Goal: Task Accomplishment & Management: Manage account settings

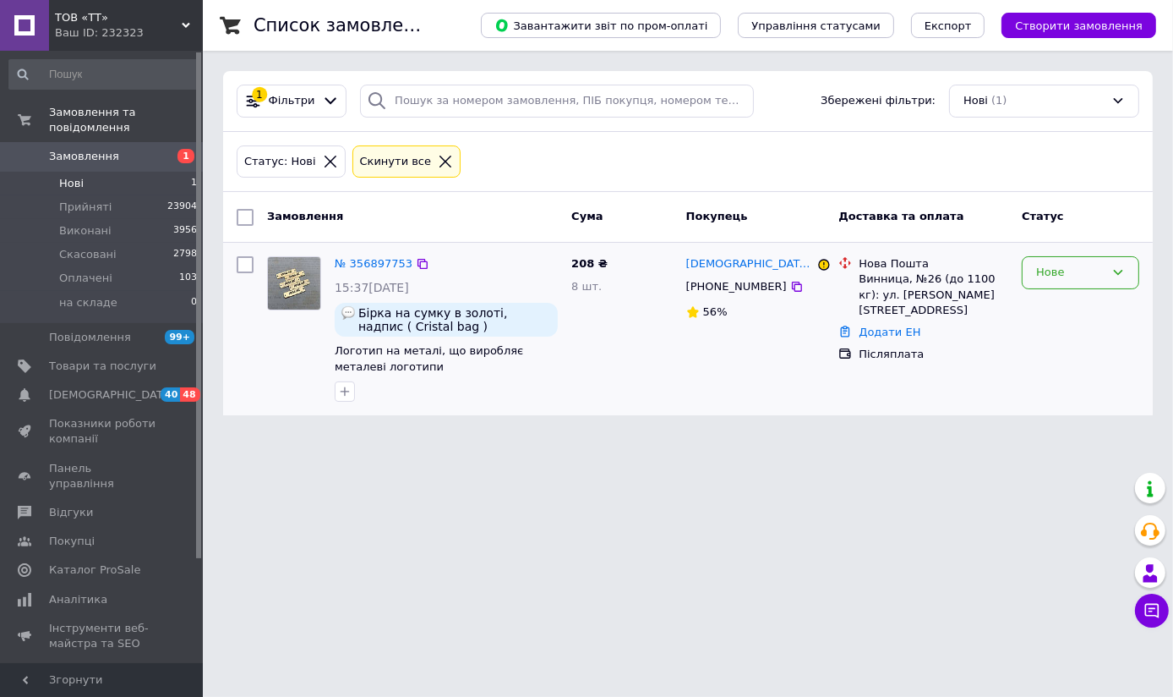
drag, startPoint x: 1114, startPoint y: 265, endPoint x: 1102, endPoint y: 271, distance: 13.6
click at [1114, 264] on div "Нове" at bounding box center [1081, 272] width 118 height 33
click at [1045, 306] on li "Прийнято" at bounding box center [1081, 307] width 116 height 31
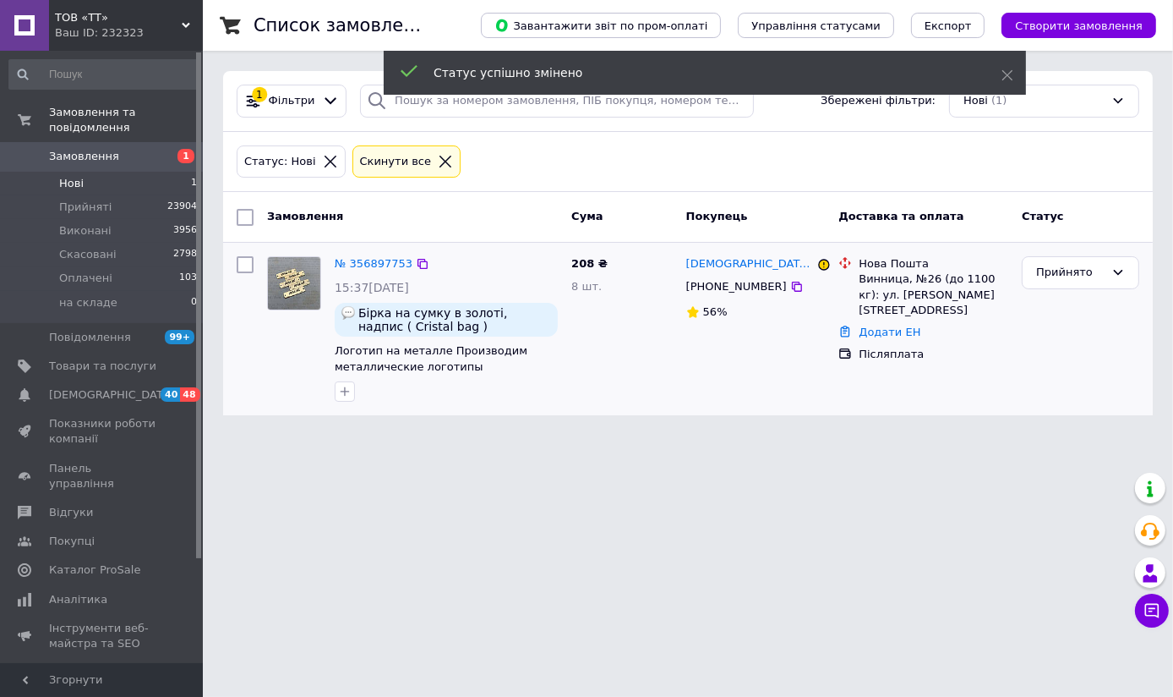
click at [178, 172] on li "Нові 1" at bounding box center [103, 184] width 207 height 24
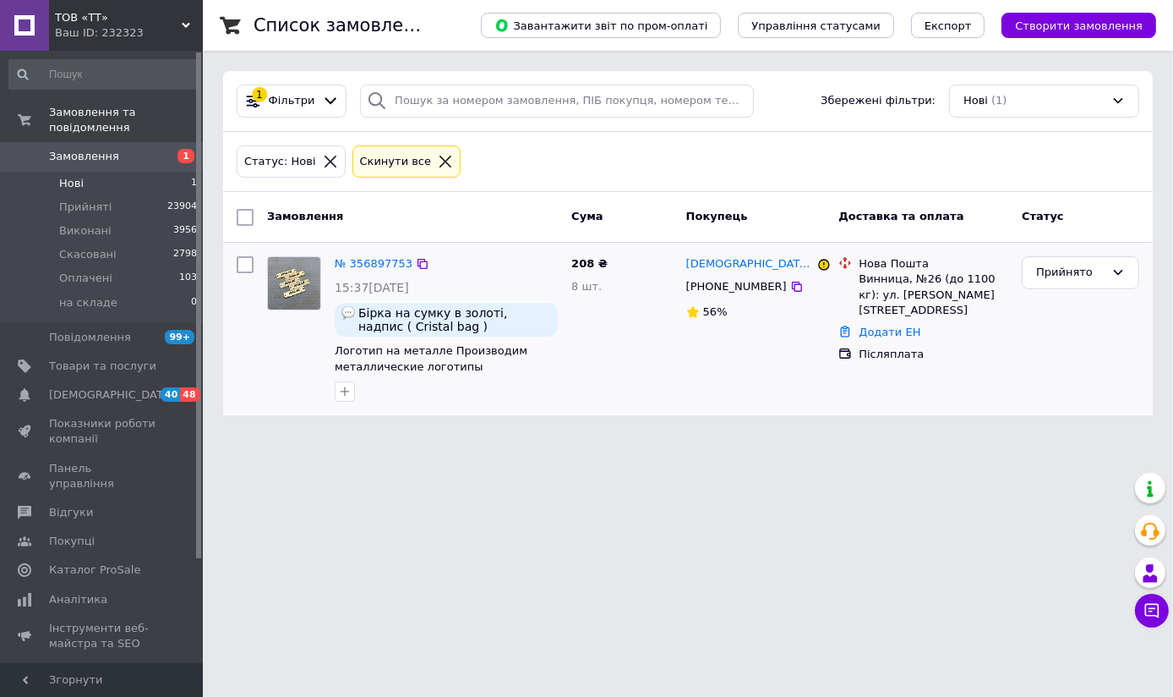
click at [137, 149] on span "Замовлення" at bounding box center [102, 156] width 107 height 15
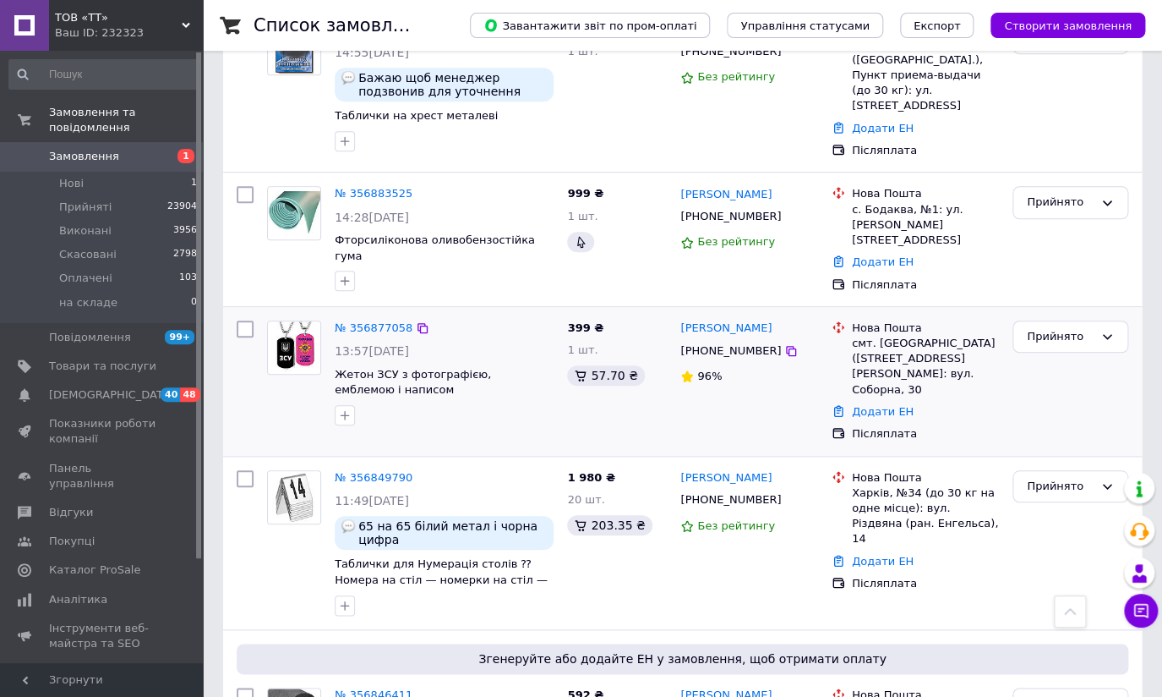
scroll to position [230, 0]
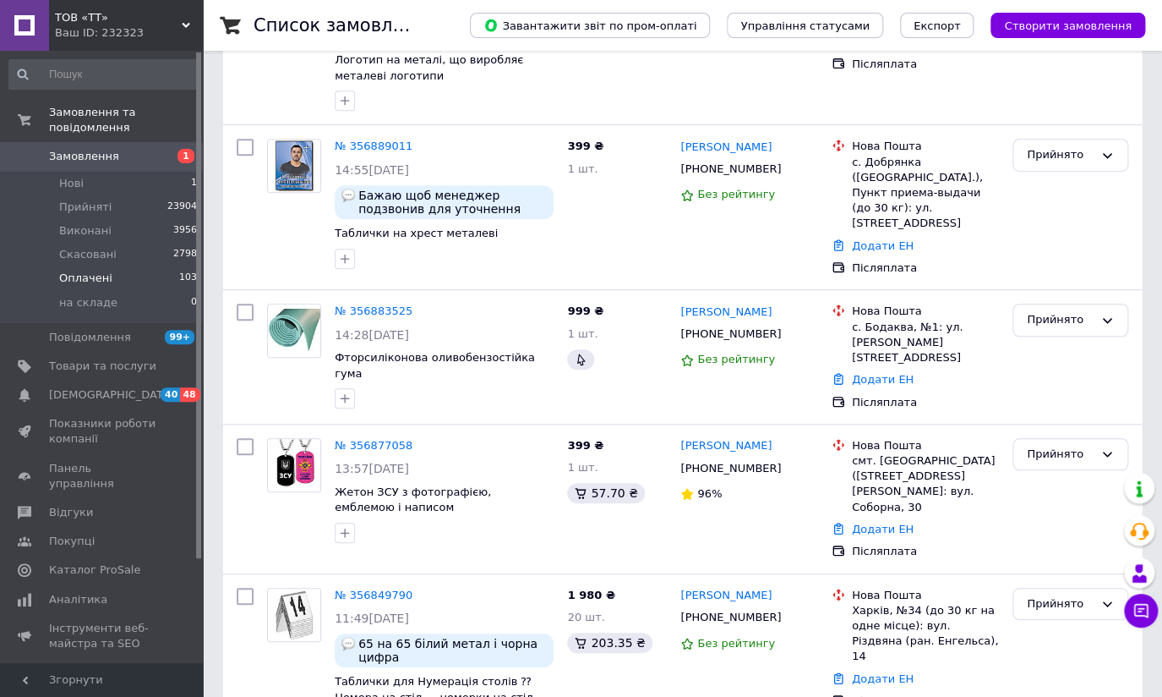
click at [123, 266] on li "Оплачені 103" at bounding box center [103, 278] width 207 height 24
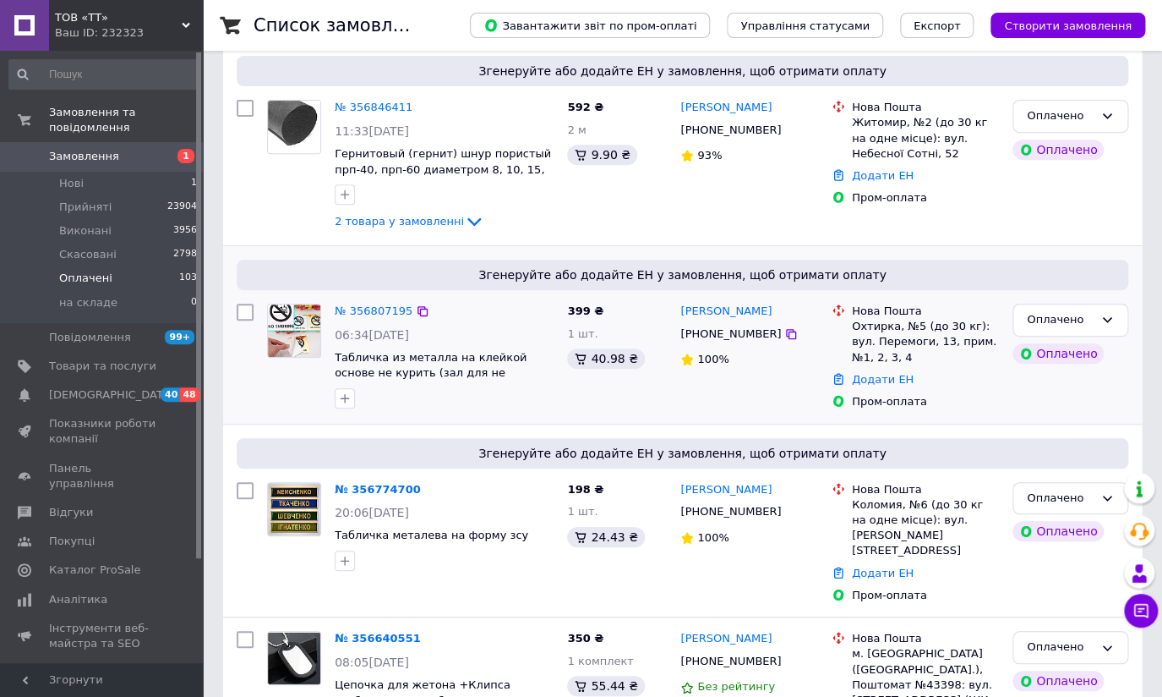
scroll to position [307, 0]
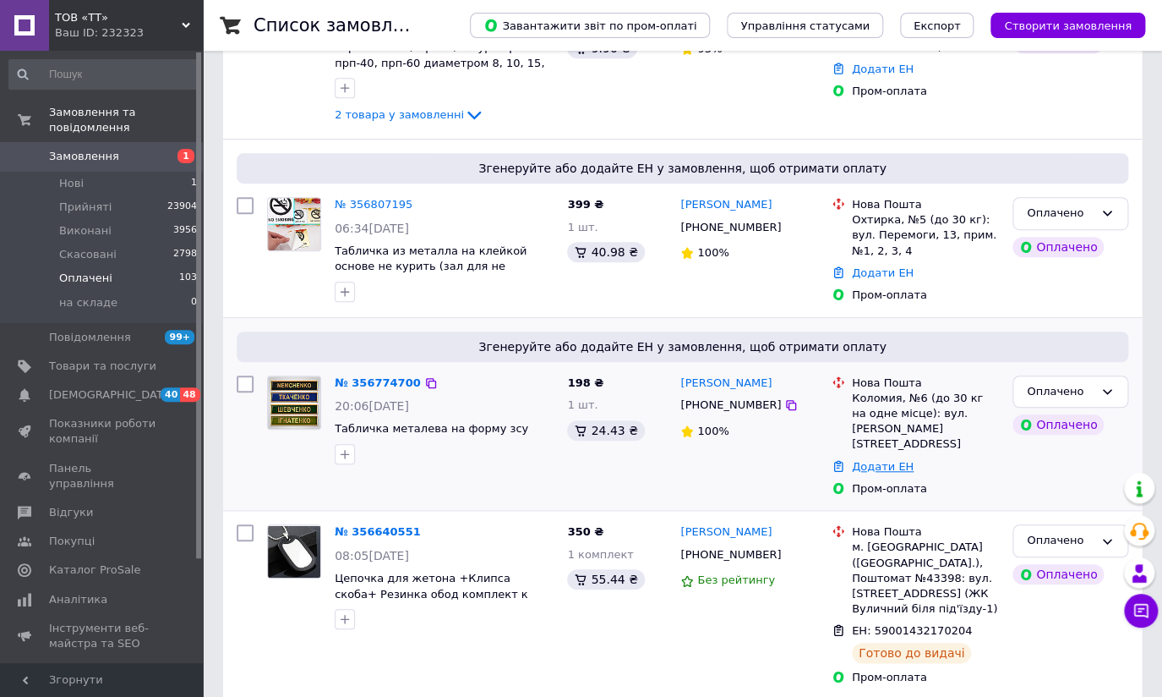
click at [871, 460] on link "Додати ЕН" at bounding box center [883, 466] width 62 height 13
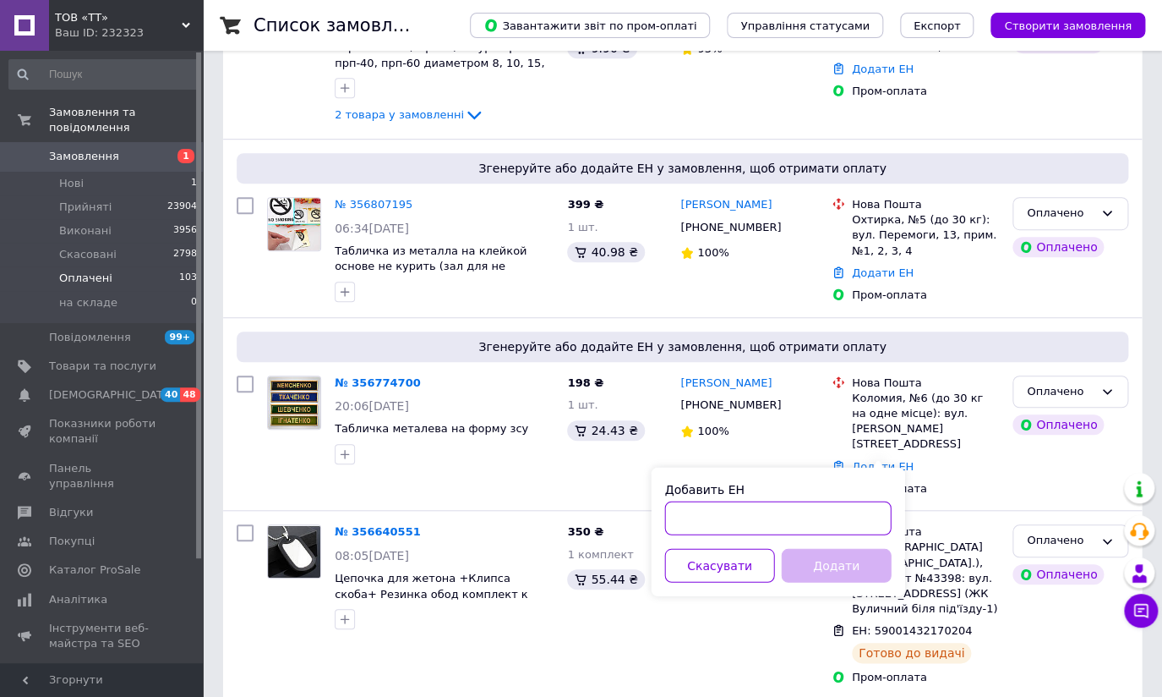
click at [694, 506] on input "Добавить ЕН" at bounding box center [777, 517] width 227 height 34
type input "[CREDIT_CARD_NUMBER]"
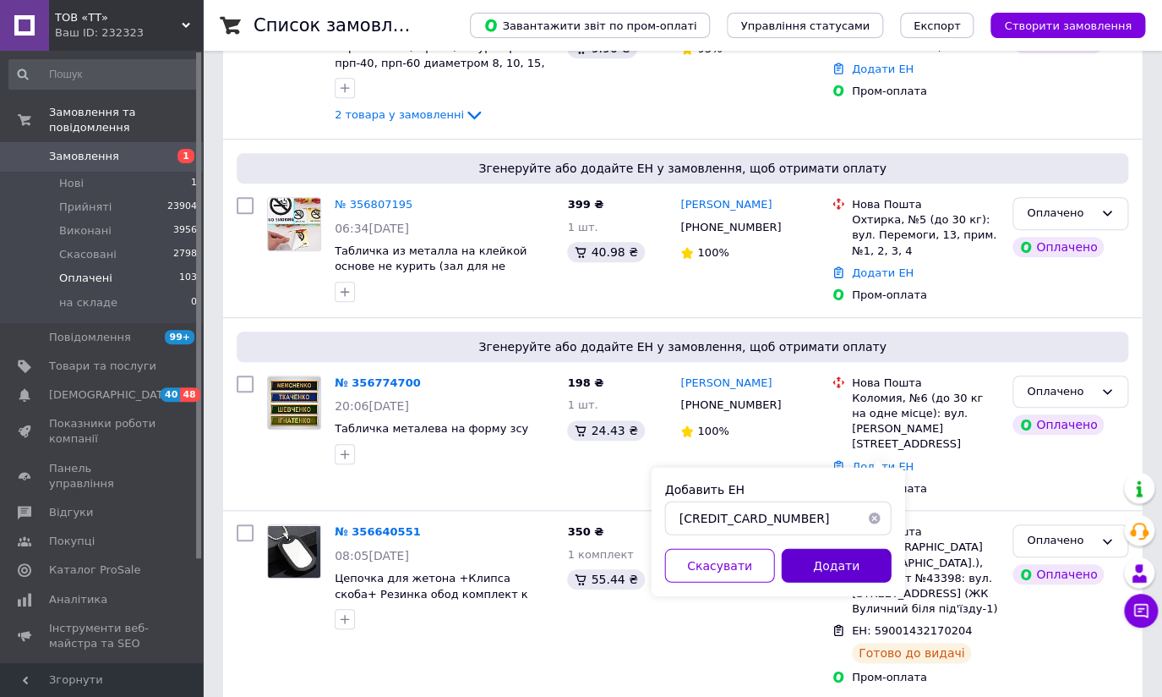
click at [836, 564] on button "Додати" at bounding box center [836, 565] width 110 height 34
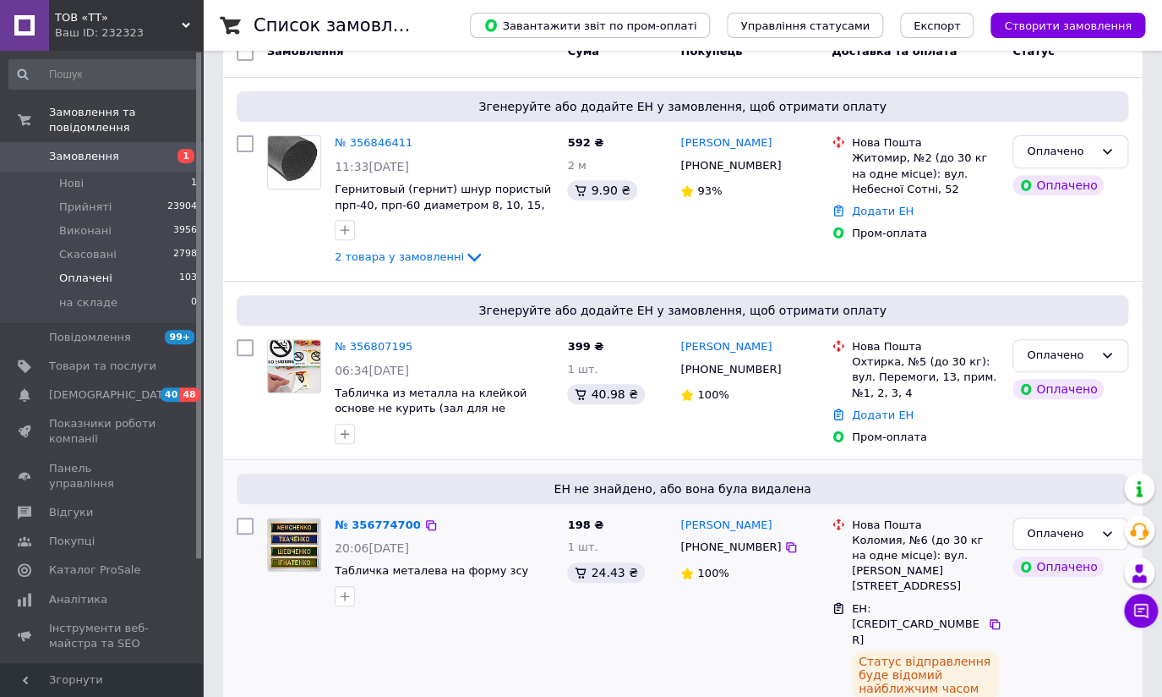
scroll to position [153, 0]
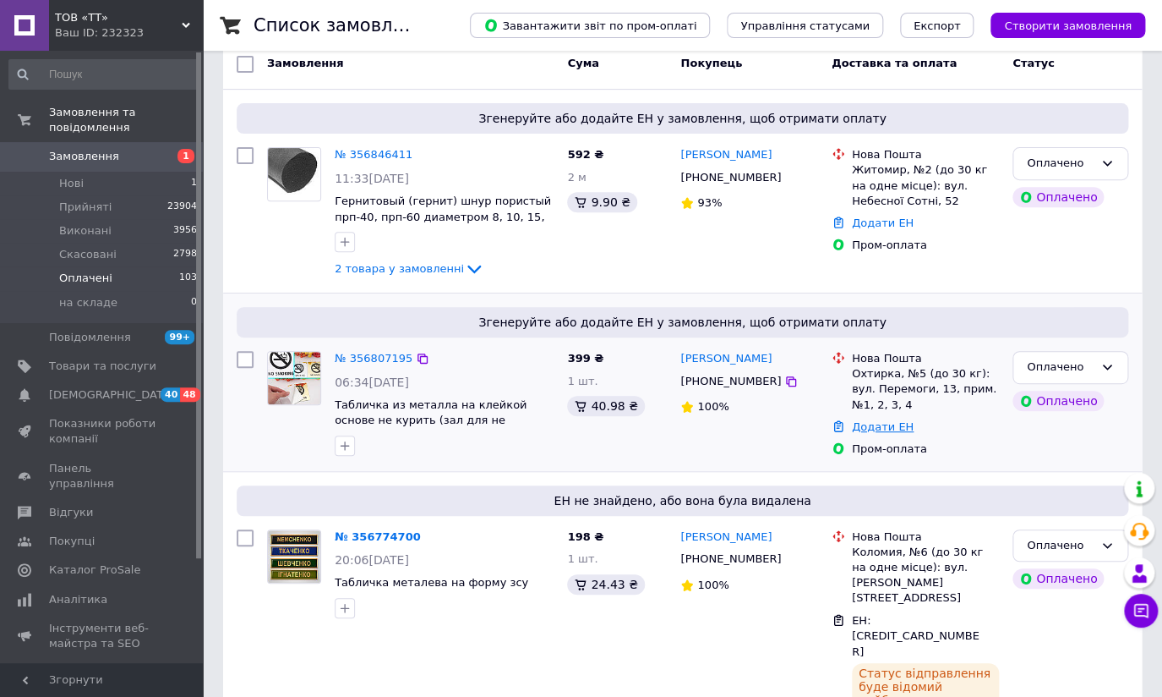
click at [872, 428] on link "Додати ЕН" at bounding box center [883, 426] width 62 height 13
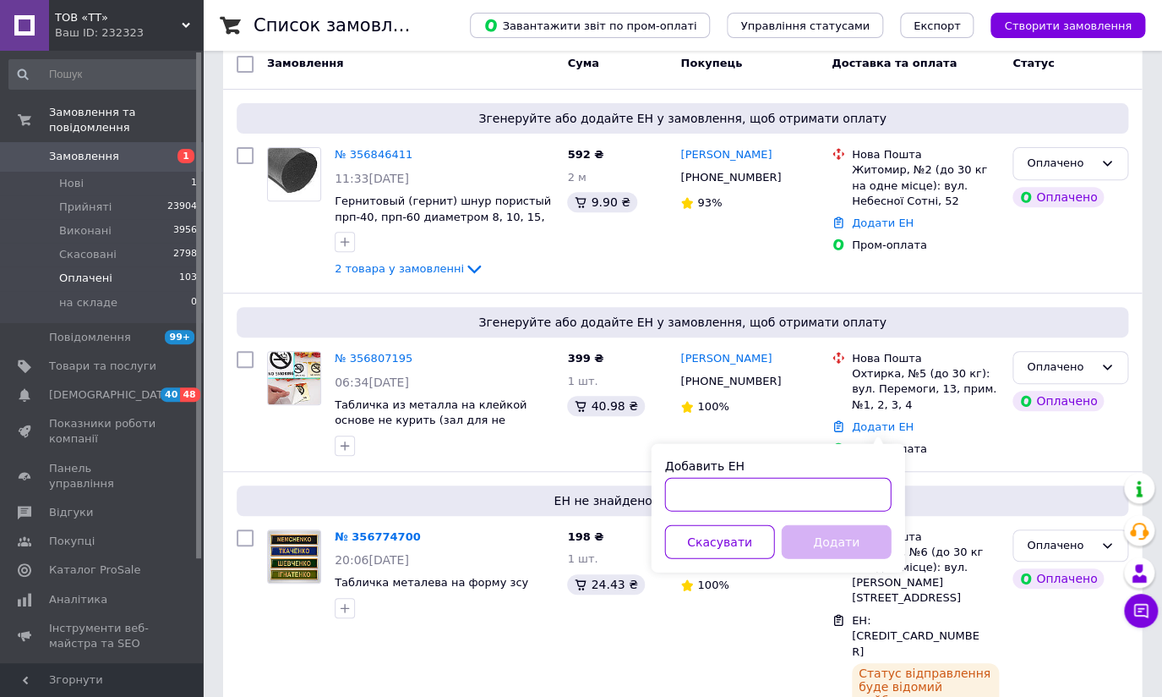
click at [692, 490] on input "Добавить ЕН" at bounding box center [777, 494] width 227 height 34
type input "59001432839542"
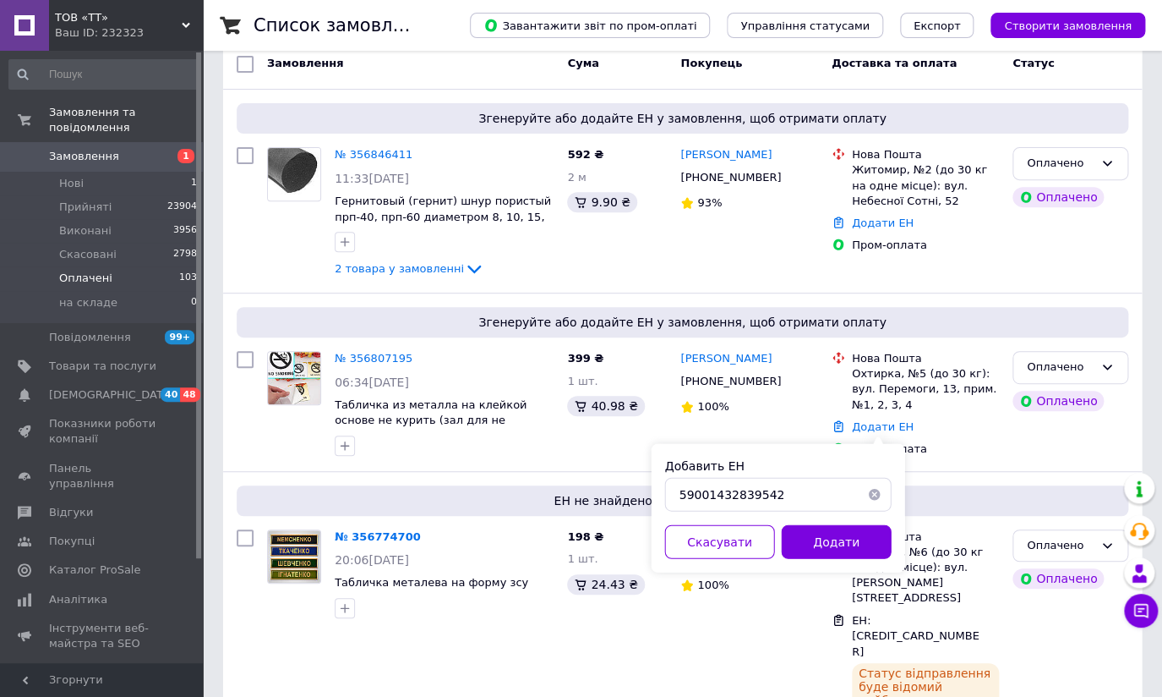
drag, startPoint x: 834, startPoint y: 536, endPoint x: 805, endPoint y: 517, distance: 34.2
click at [834, 534] on button "Додати" at bounding box center [836, 541] width 110 height 34
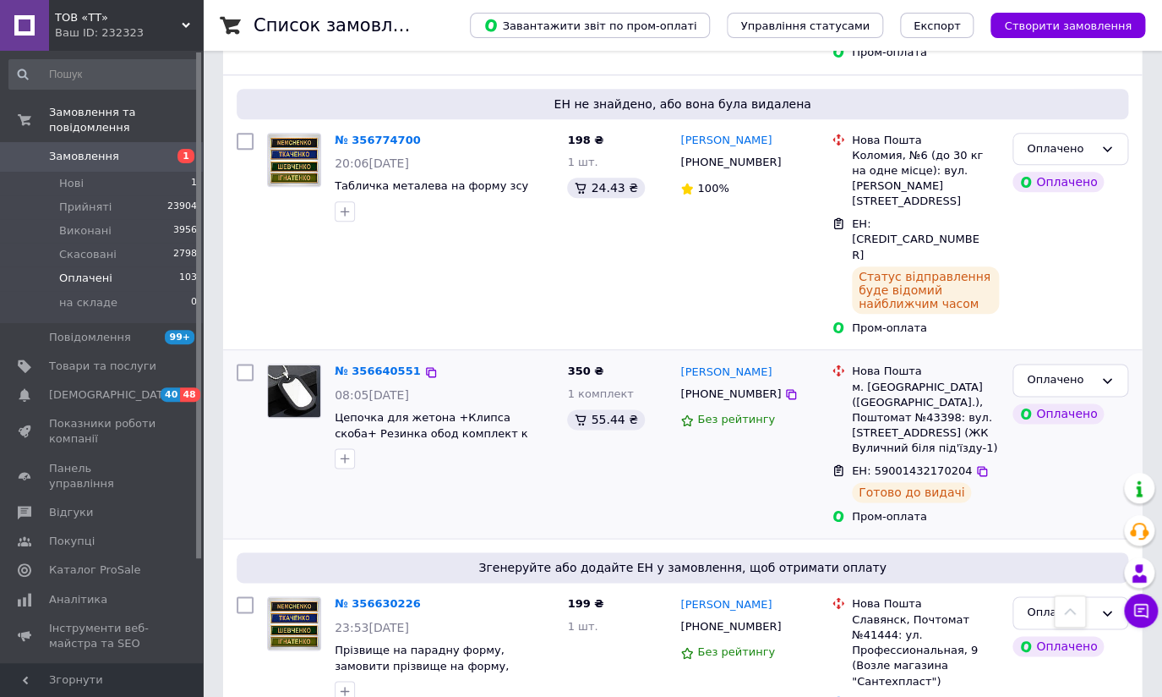
scroll to position [691, 0]
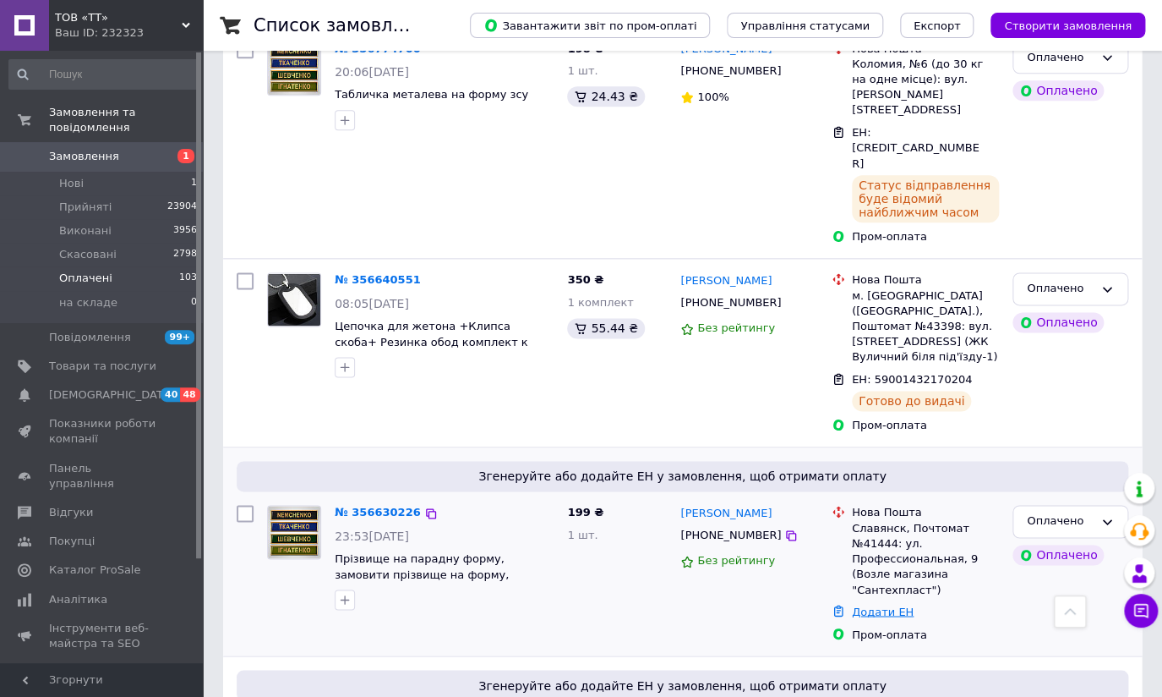
click at [874, 604] on link "Додати ЕН" at bounding box center [883, 610] width 62 height 13
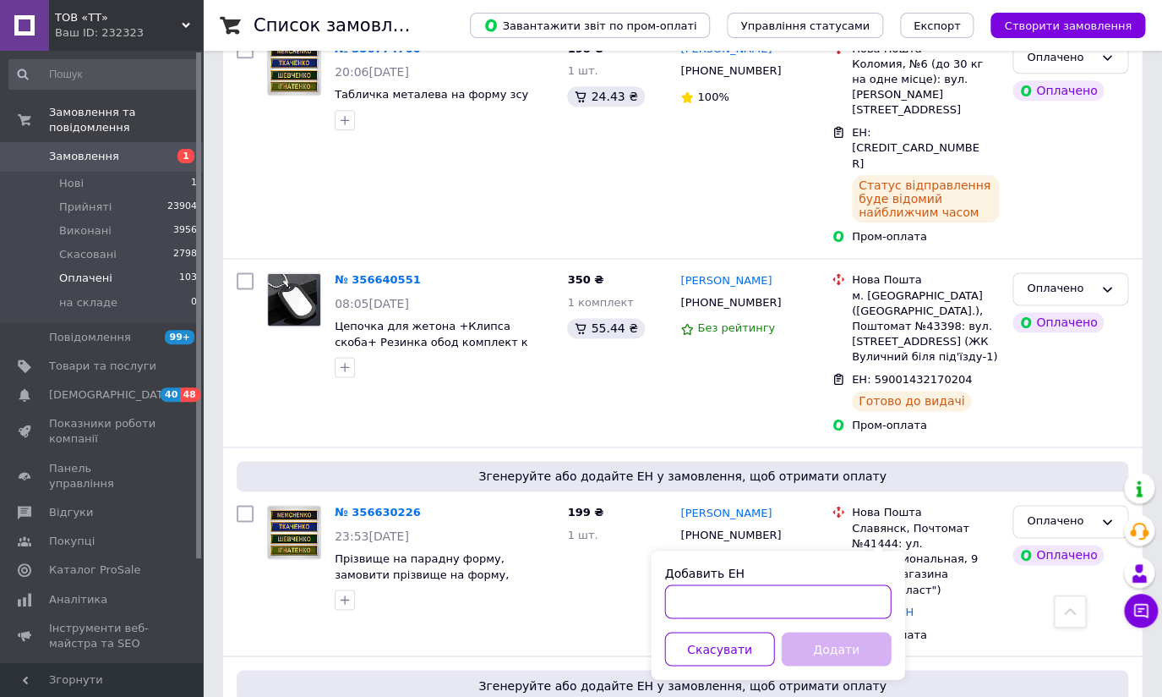
click at [679, 599] on input "Добавить ЕН" at bounding box center [777, 601] width 227 height 34
type input "59001432838949"
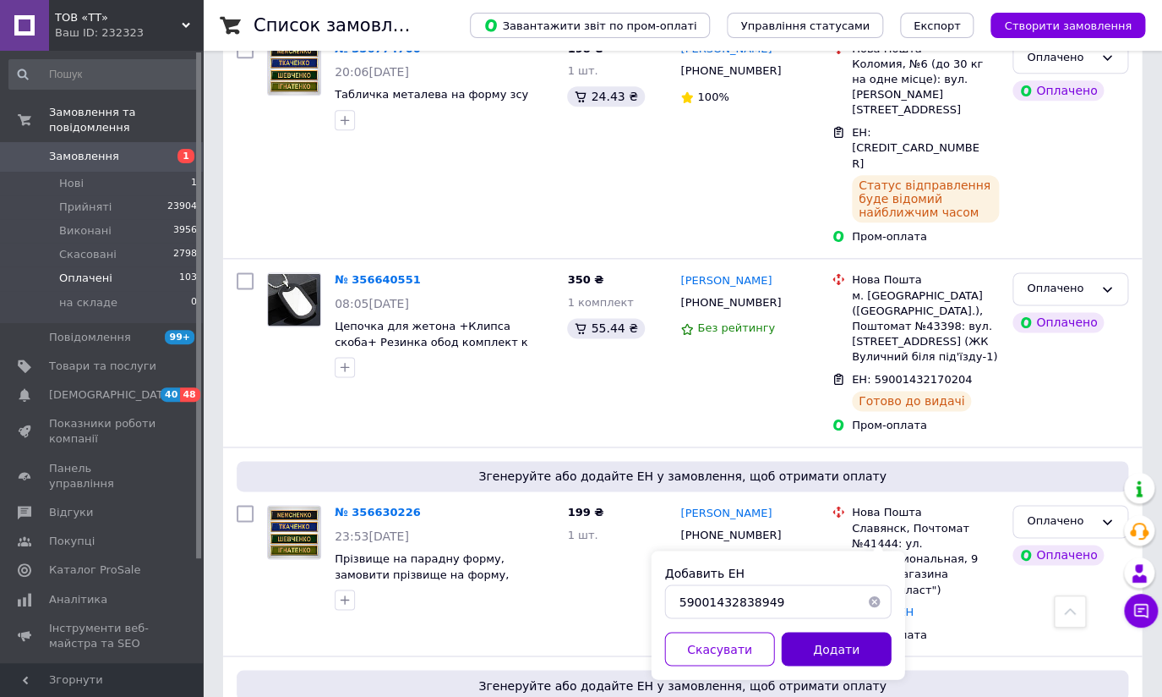
click at [834, 643] on button "Додати" at bounding box center [836, 648] width 110 height 34
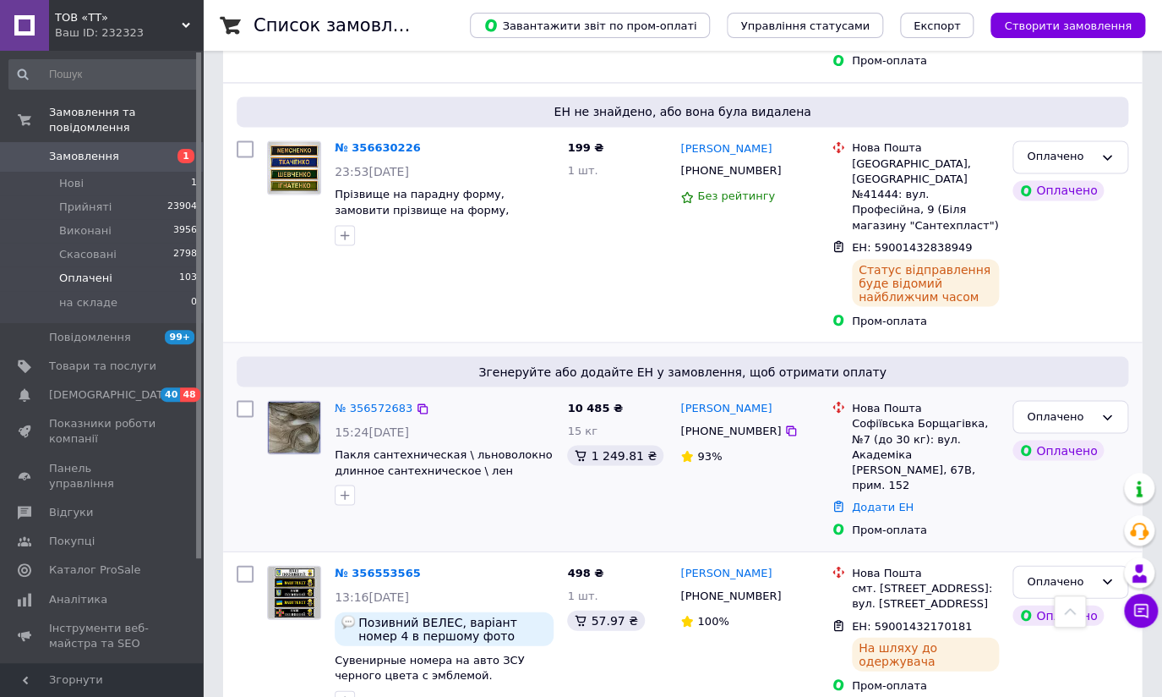
scroll to position [1075, 0]
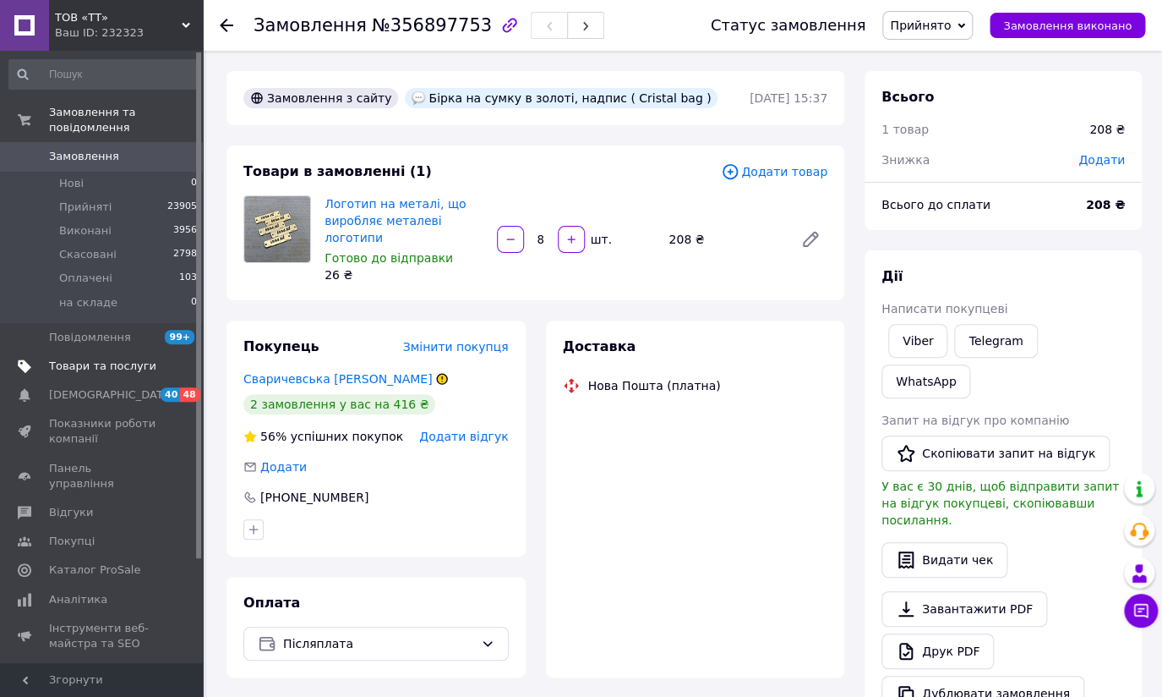
click at [128, 358] on span "Товари та послуги" at bounding box center [102, 365] width 107 height 15
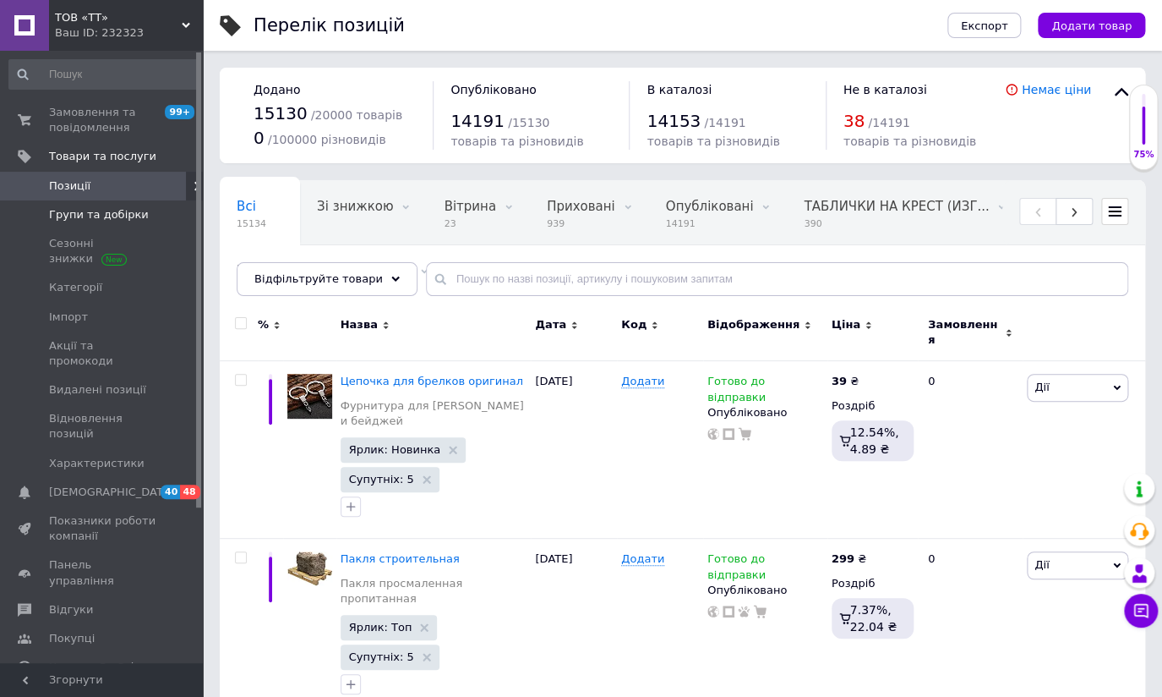
click at [115, 212] on span "Групи та добірки" at bounding box center [99, 214] width 100 height 15
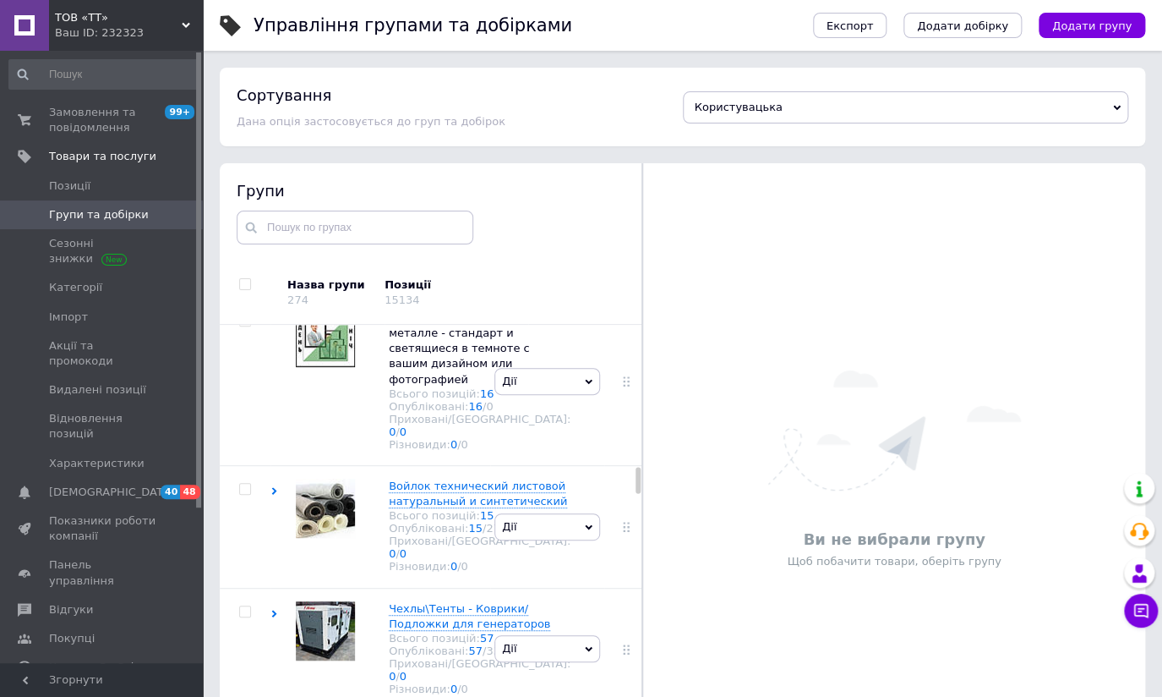
scroll to position [2443, 0]
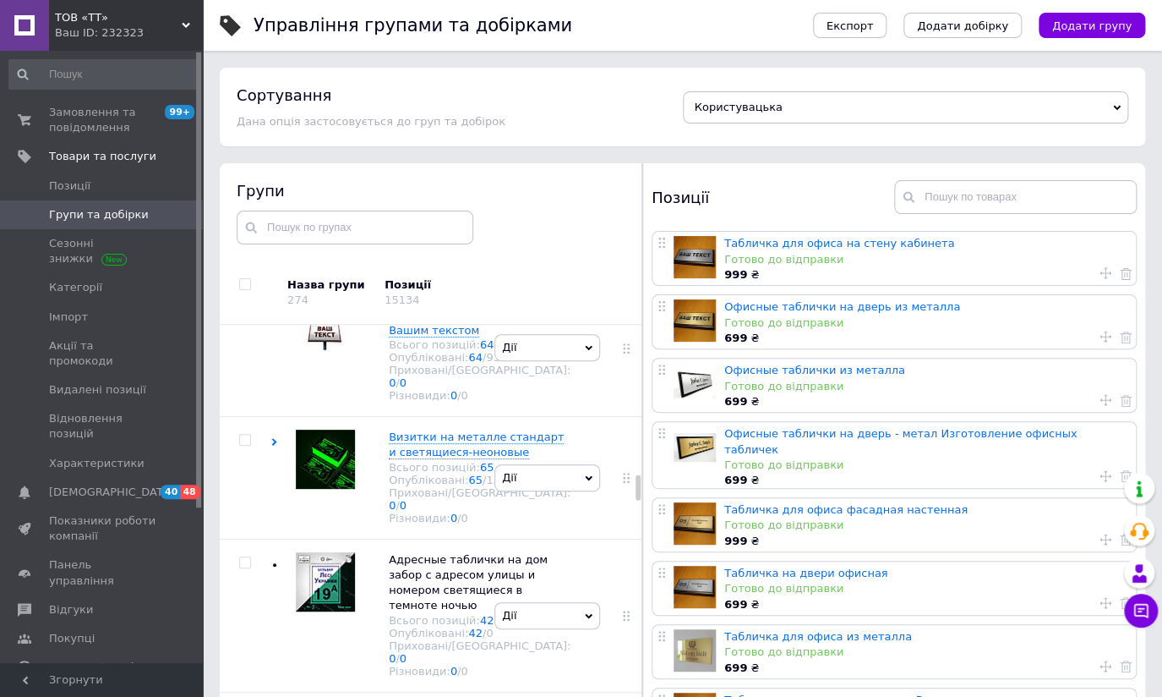
scroll to position [2982, 0]
